Goal: Task Accomplishment & Management: Manage account settings

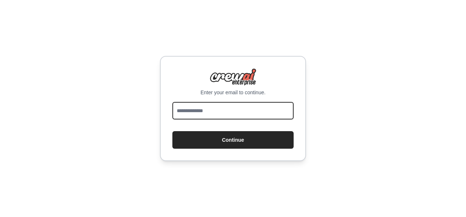
click at [230, 105] on input "email" at bounding box center [232, 111] width 121 height 18
type input "**********"
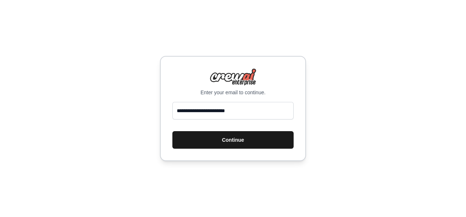
click at [238, 137] on button "Continue" at bounding box center [232, 140] width 121 height 18
